Goal: Transaction & Acquisition: Purchase product/service

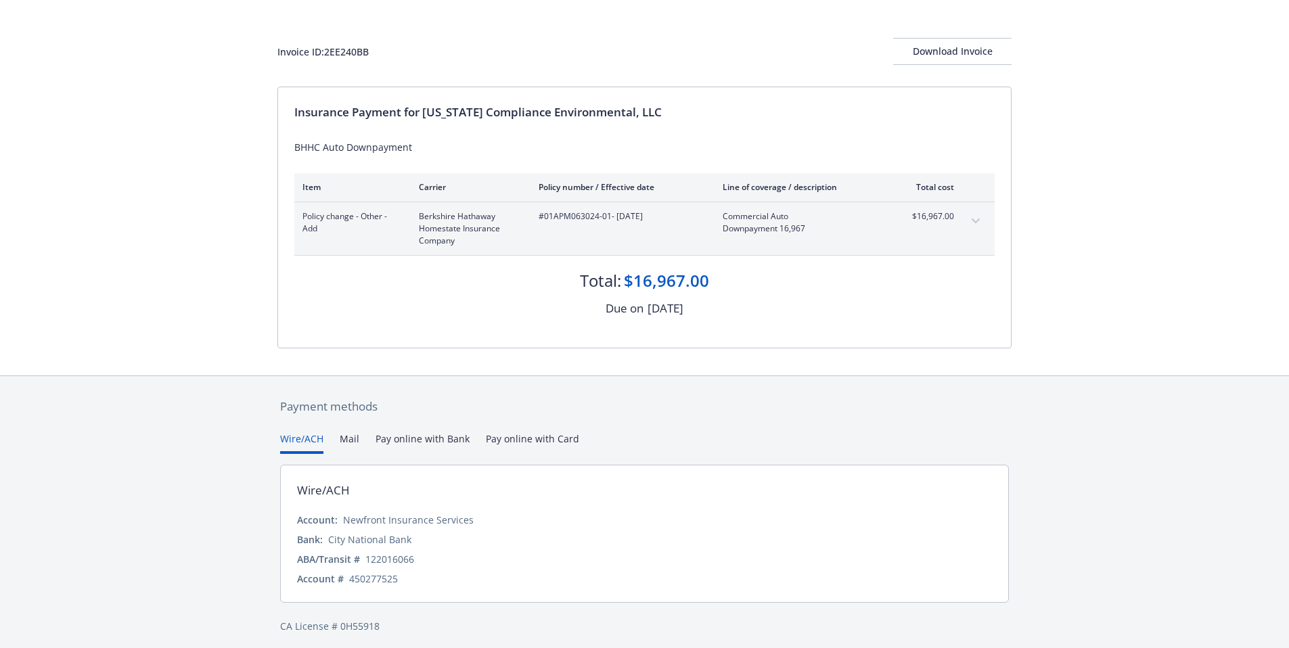
scroll to position [61, 0]
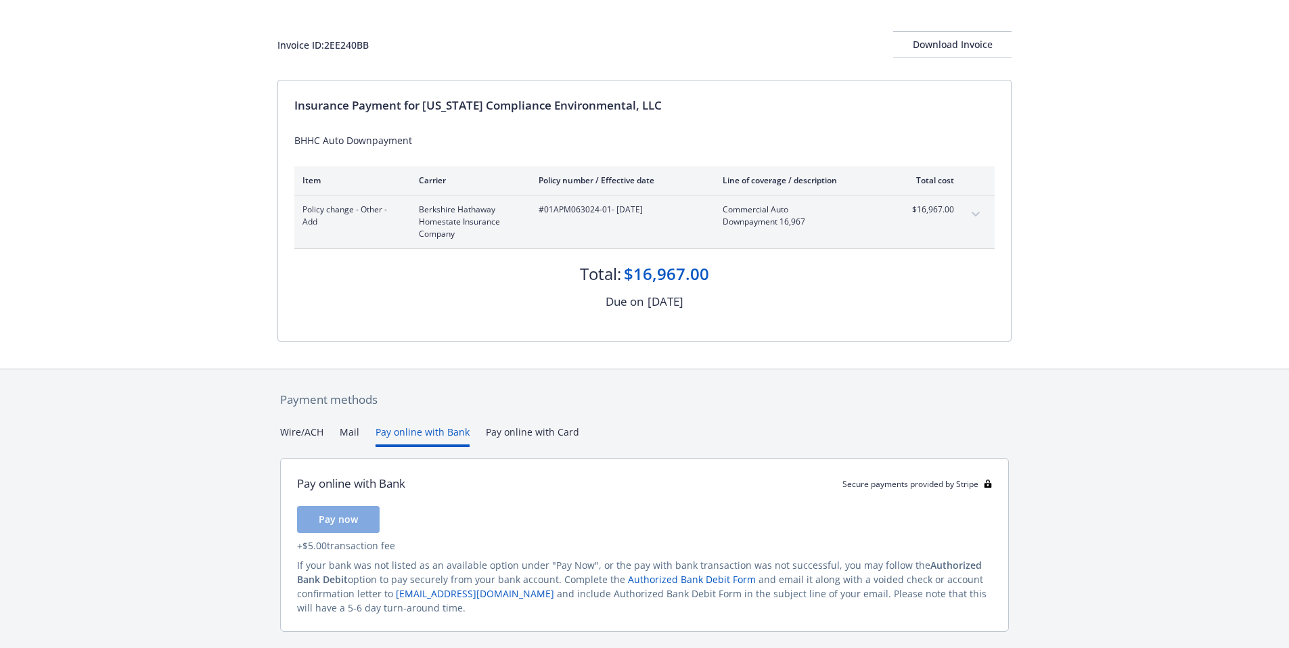
click at [408, 438] on button "Pay online with Bank" at bounding box center [422, 436] width 94 height 22
